Goal: Find specific fact: Find specific fact

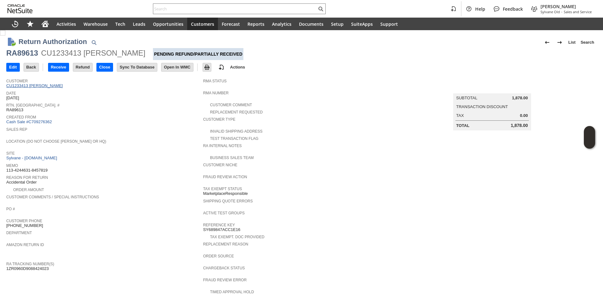
click at [41, 84] on link "CU1233413 Miley Nguyen" at bounding box center [35, 85] width 58 height 5
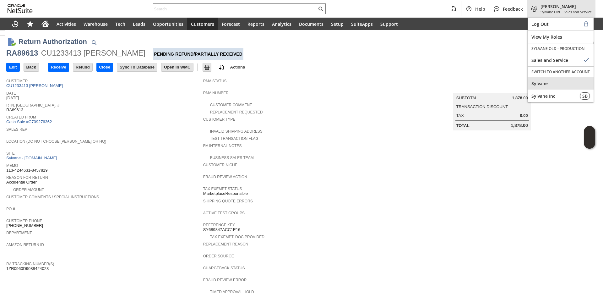
click at [552, 84] on span "Sylvane" at bounding box center [560, 83] width 58 height 6
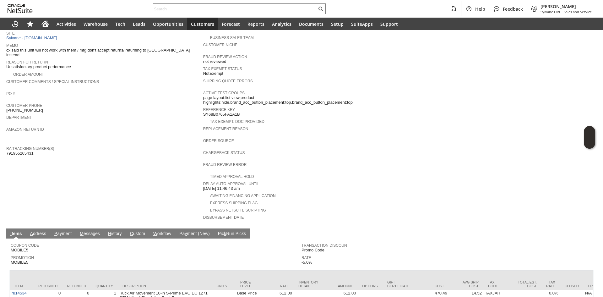
scroll to position [126, 0]
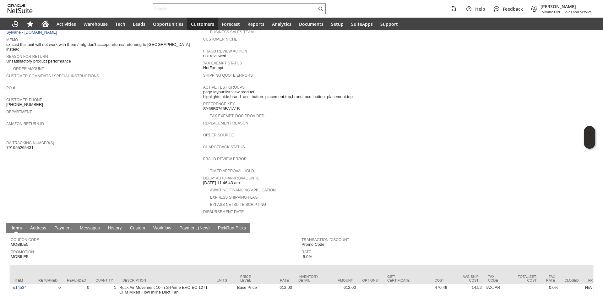
click at [18, 145] on span "791955265431" at bounding box center [19, 147] width 27 height 5
copy span "791955265431"
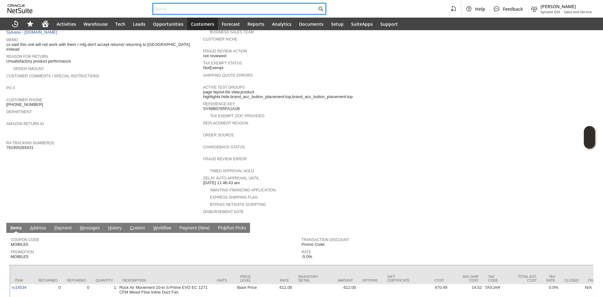
click at [215, 12] on input "text" at bounding box center [235, 9] width 164 height 8
paste input "[EMAIL_ADDRESS][DOMAIN_NAME]"
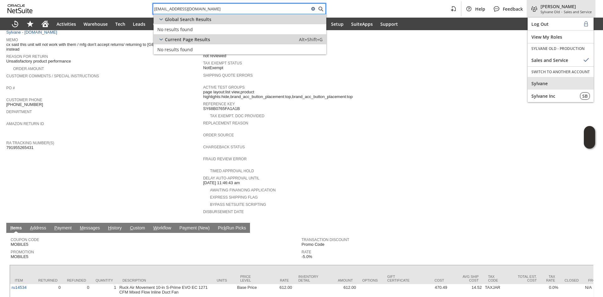
type input "[EMAIL_ADDRESS][DOMAIN_NAME]"
drag, startPoint x: 551, startPoint y: 81, endPoint x: 548, endPoint y: 84, distance: 3.6
click at [551, 81] on span "Sylvane" at bounding box center [560, 83] width 58 height 6
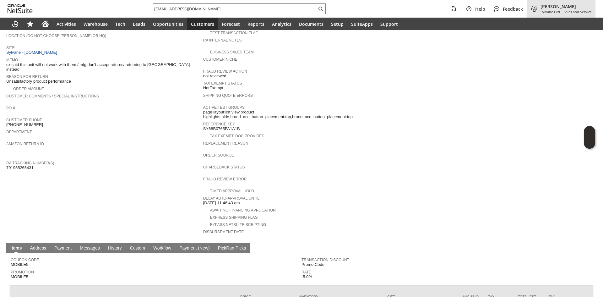
scroll to position [31, 0]
